Goal: Task Accomplishment & Management: Manage account settings

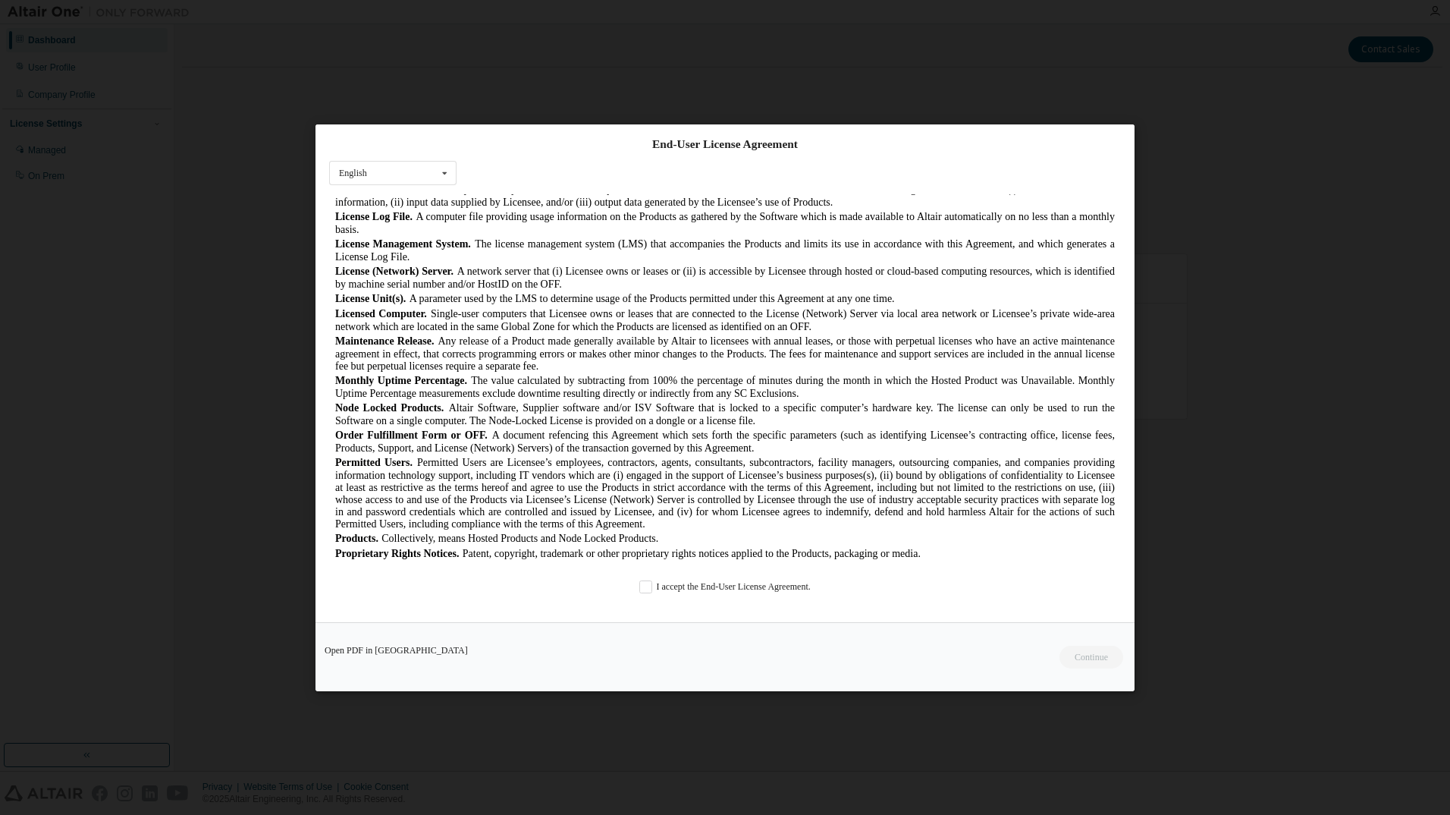
scroll to position [607, 0]
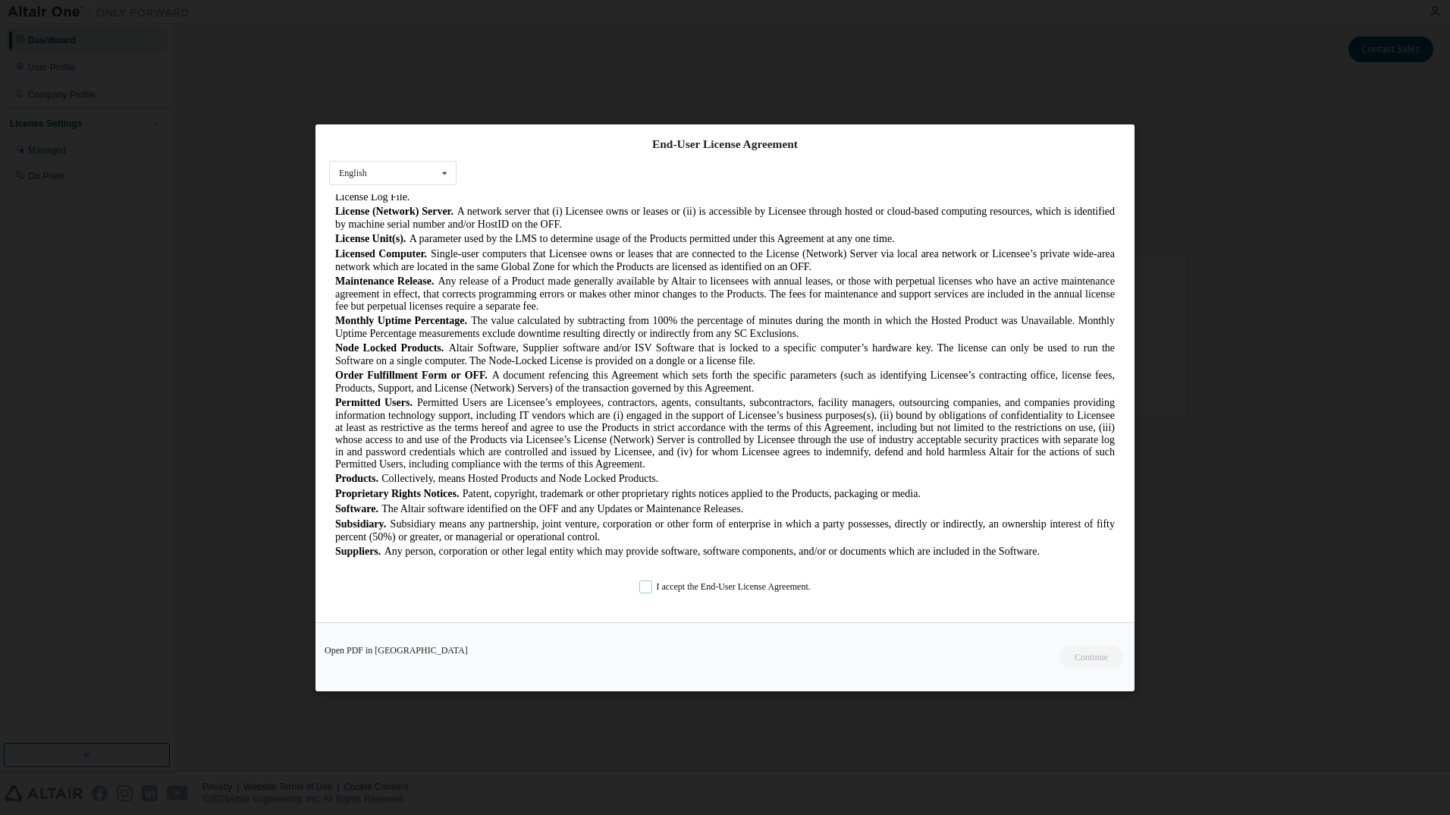
click at [642, 586] on label "I accept the End-User License Agreement." at bounding box center [725, 586] width 171 height 13
click at [1080, 649] on button "Continue" at bounding box center [1090, 656] width 65 height 23
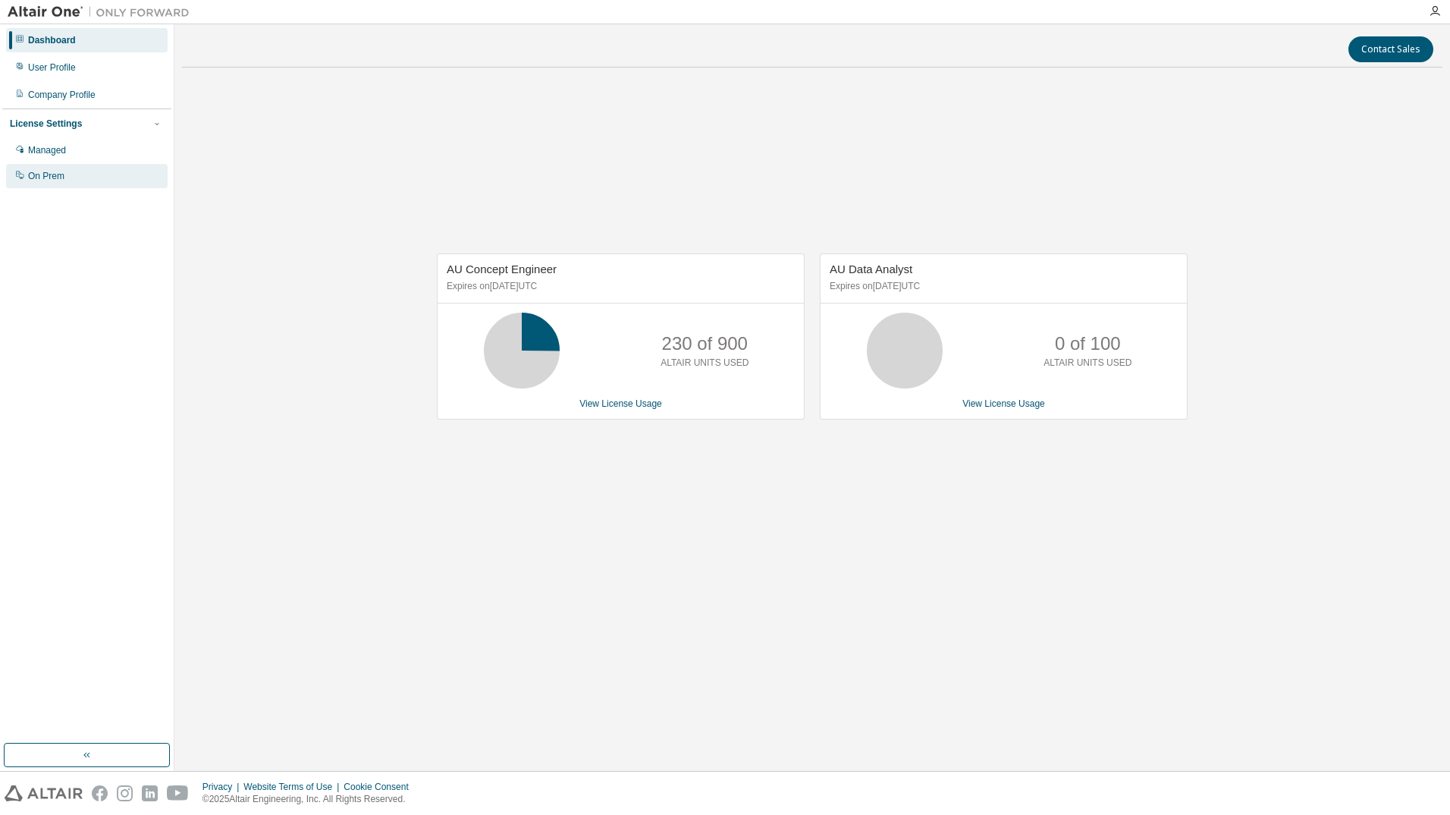
click at [83, 173] on div "On Prem" at bounding box center [87, 176] width 162 height 24
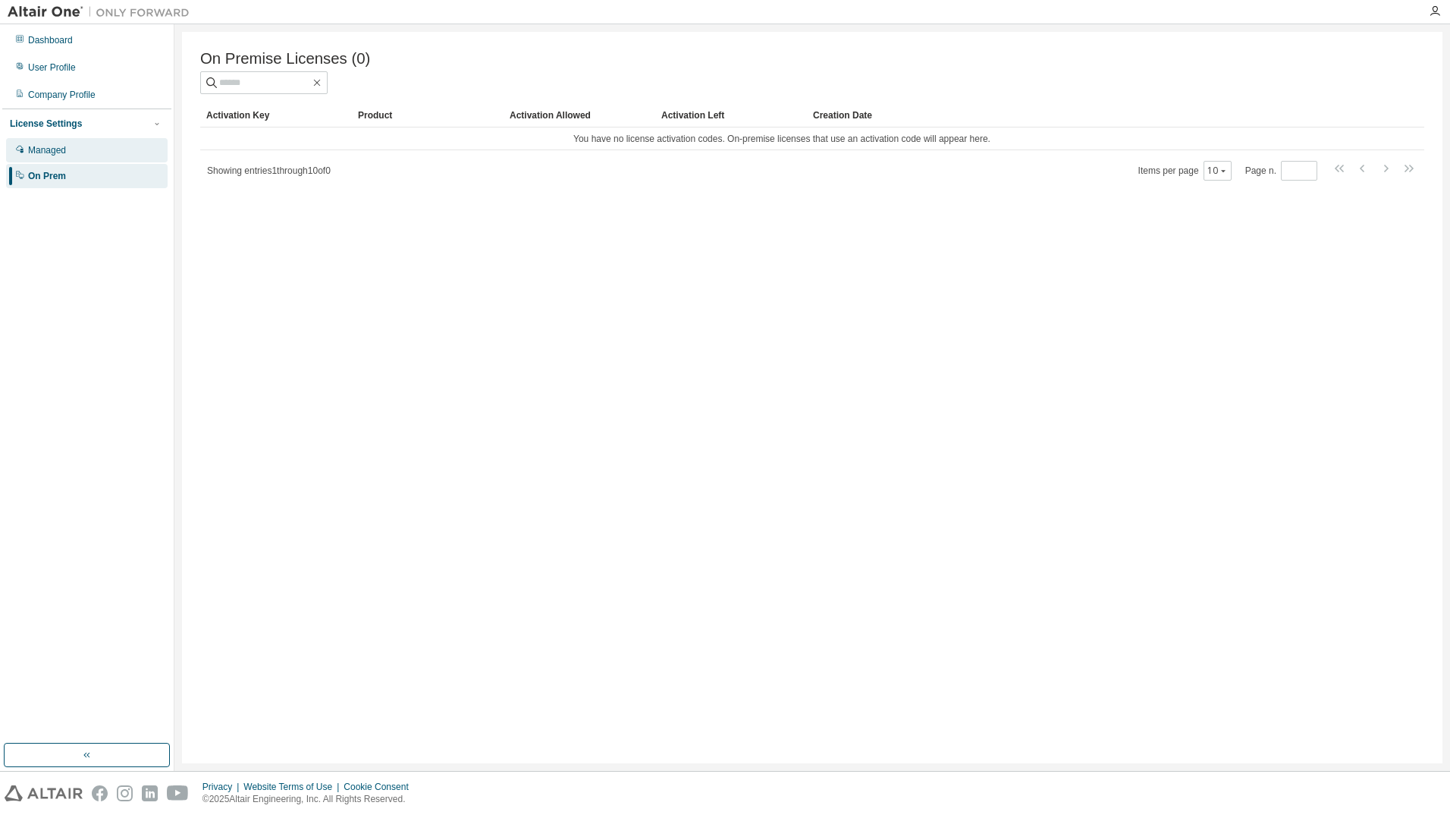
click at [90, 146] on div "Managed" at bounding box center [87, 150] width 162 height 24
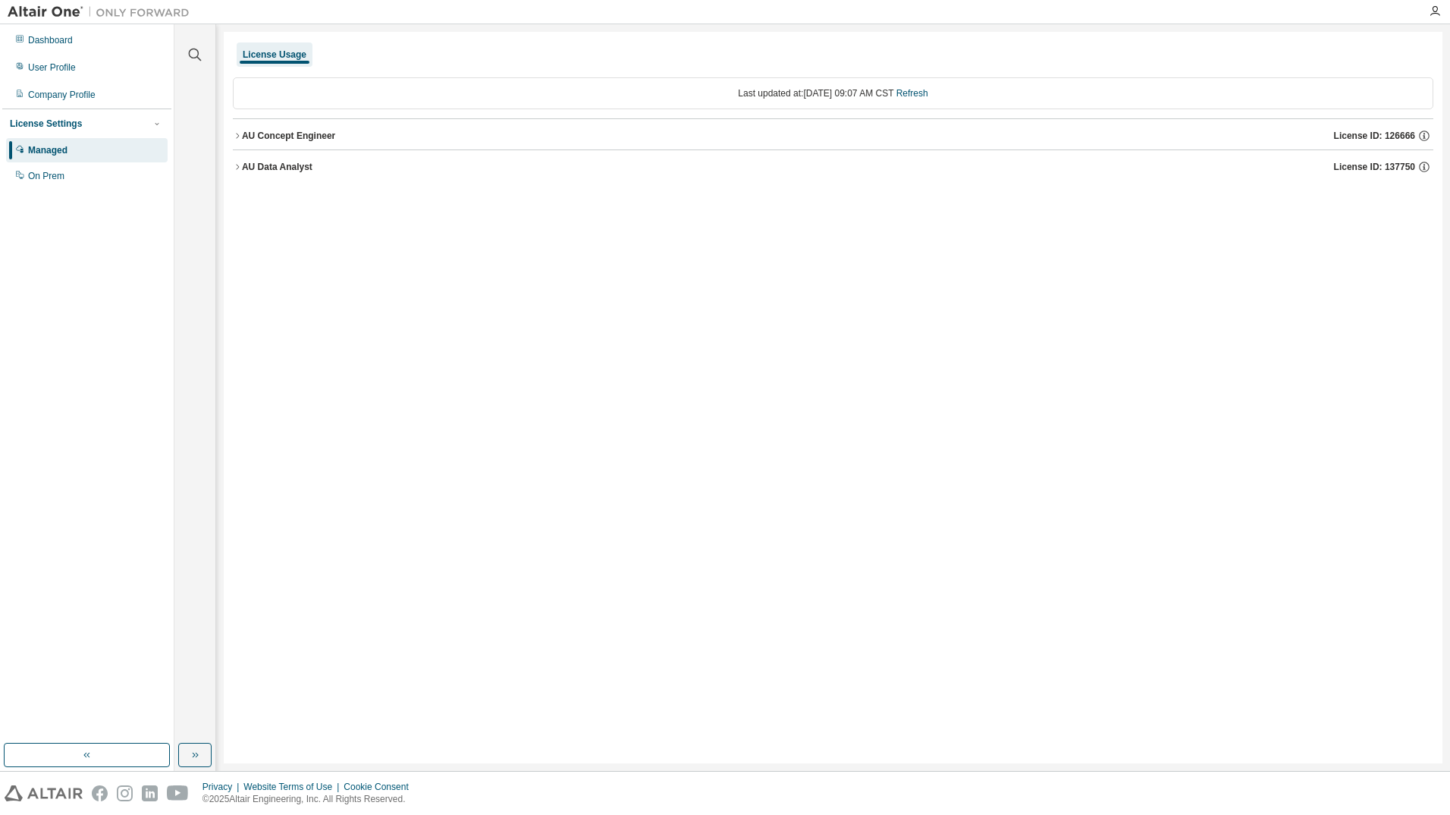
click at [98, 52] on div "Dashboard User Profile Company Profile License Settings Managed On Prem" at bounding box center [86, 108] width 169 height 163
click at [92, 77] on div "User Profile" at bounding box center [87, 67] width 162 height 24
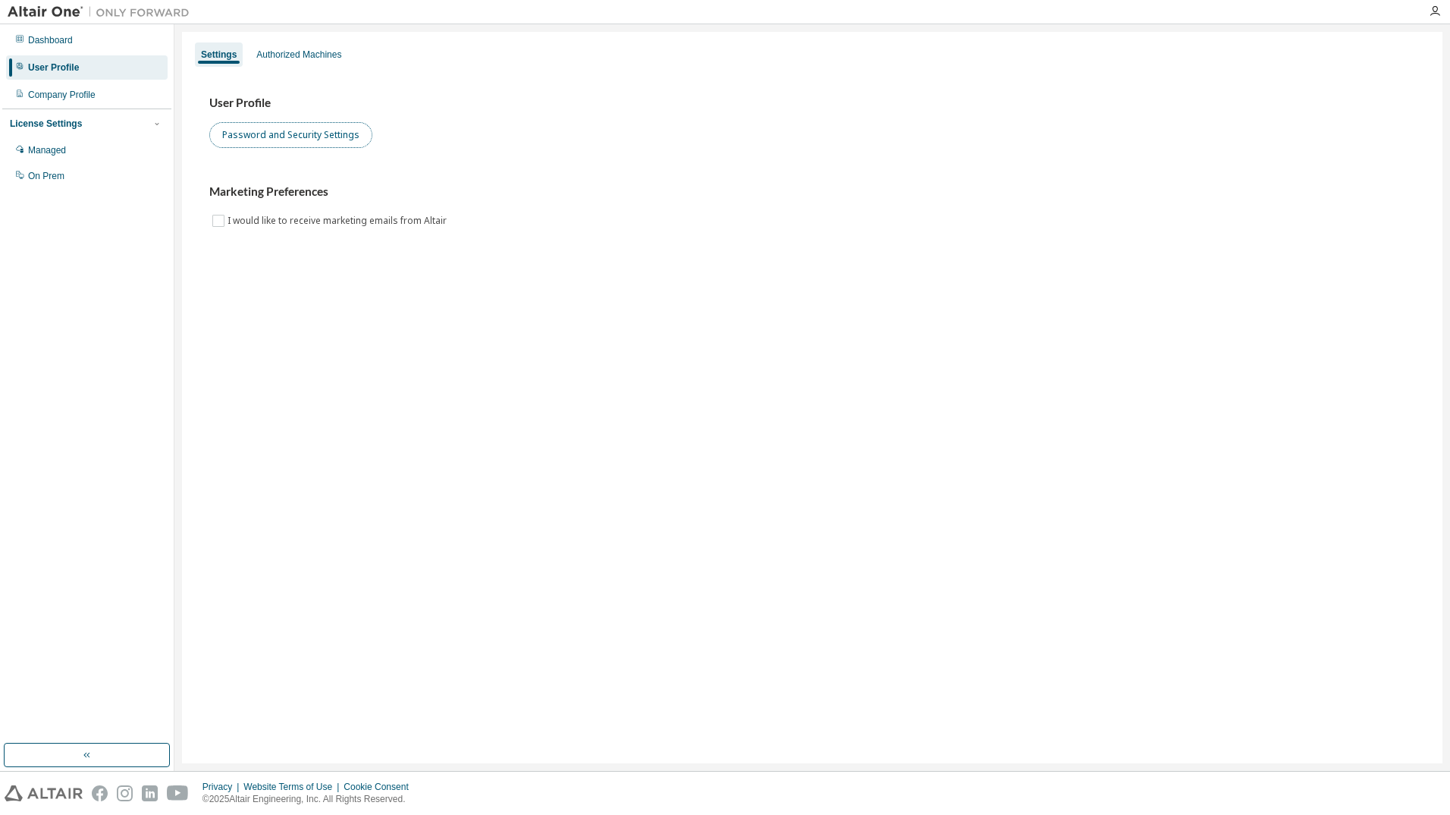
click at [285, 136] on button "Password and Security Settings" at bounding box center [290, 135] width 163 height 26
